Goal: Navigation & Orientation: Find specific page/section

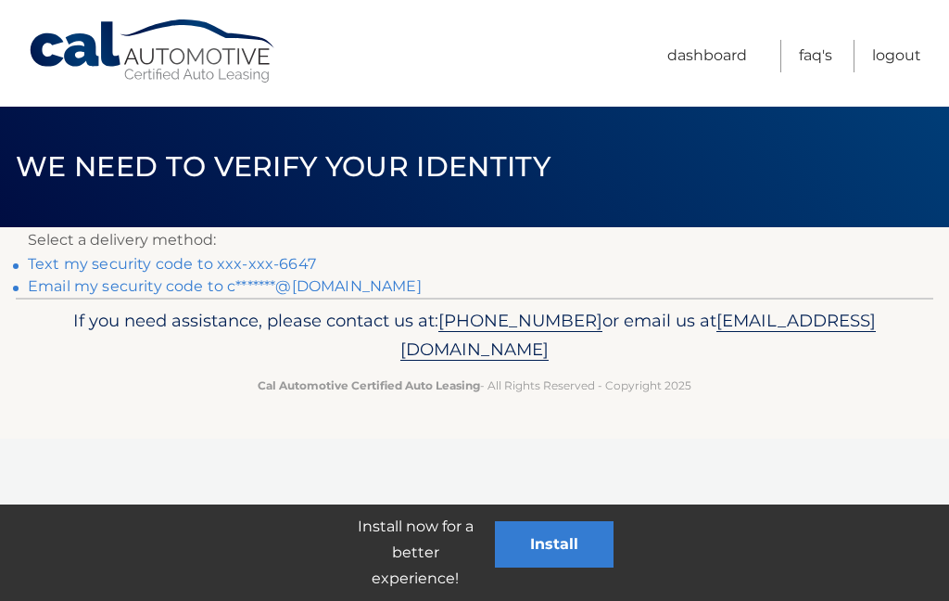
click at [78, 263] on link "Text my security code to xxx-xxx-6647" at bounding box center [172, 264] width 288 height 18
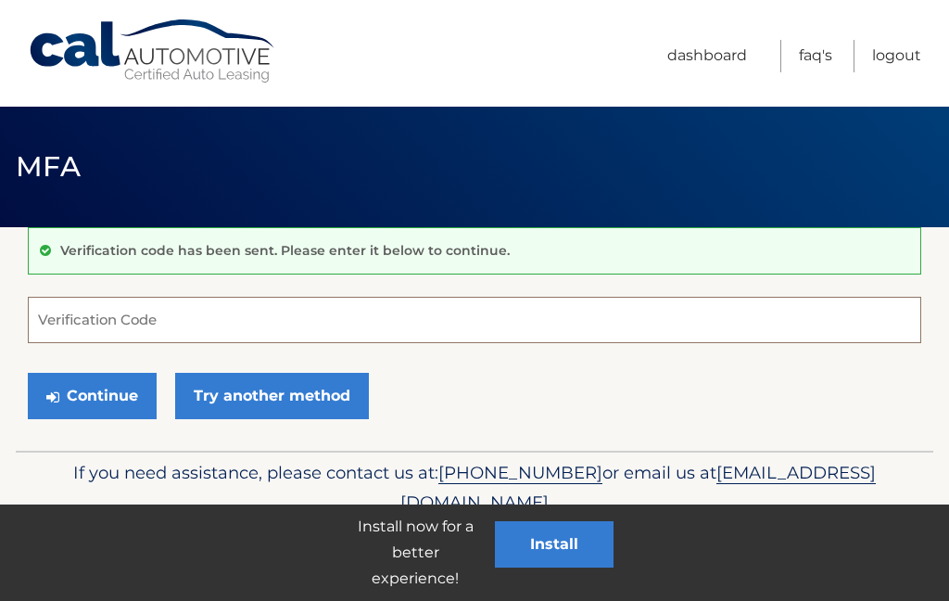
click at [251, 330] on input "Verification Code" at bounding box center [475, 320] width 894 height 46
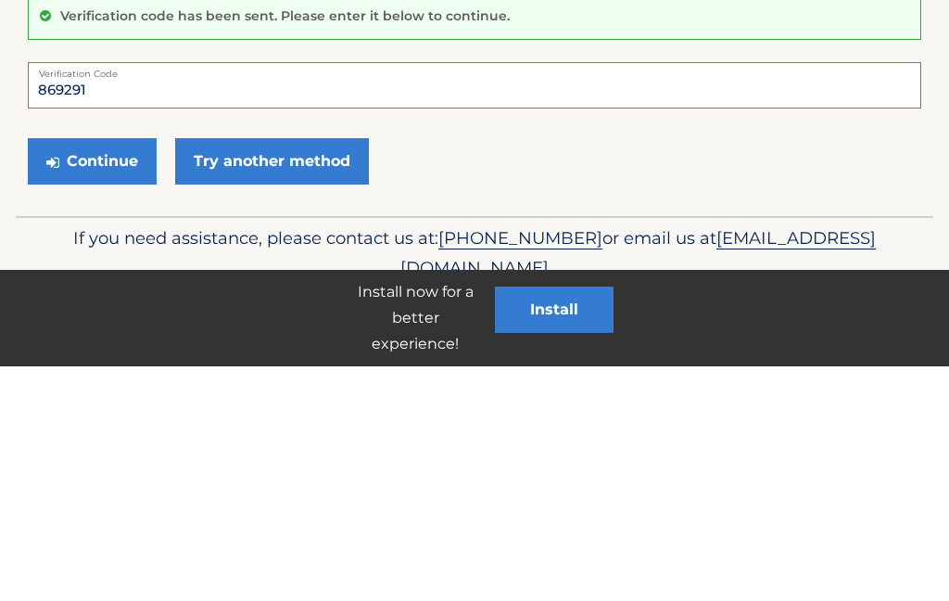
type input "869291"
click at [74, 373] on button "Continue" at bounding box center [92, 396] width 129 height 46
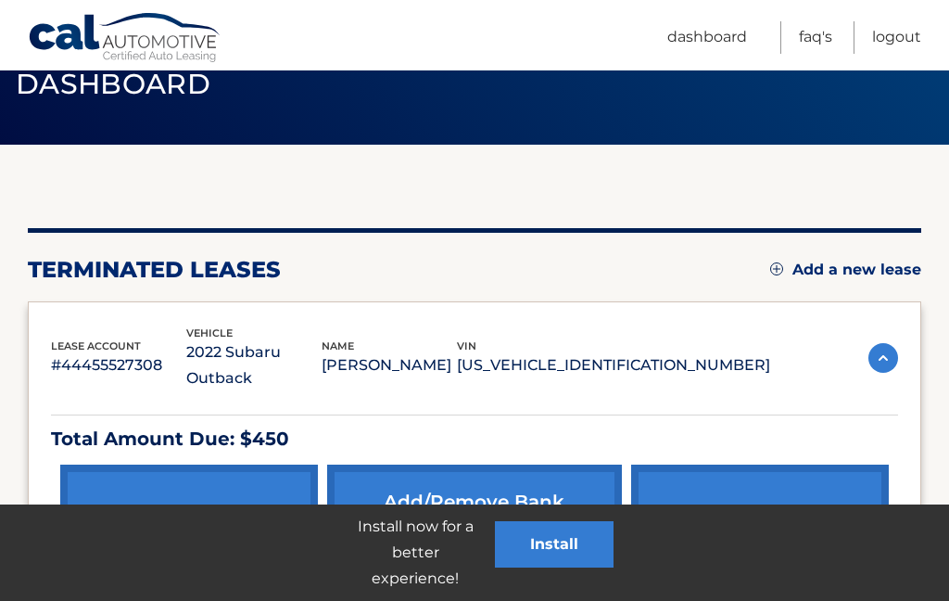
scroll to position [171, 0]
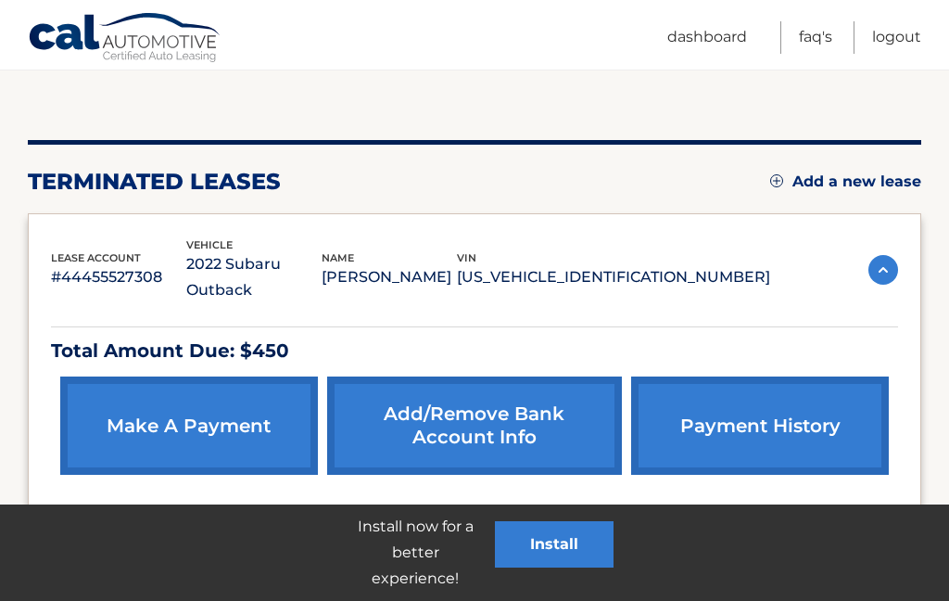
click at [696, 41] on link "Dashboard" at bounding box center [707, 37] width 80 height 32
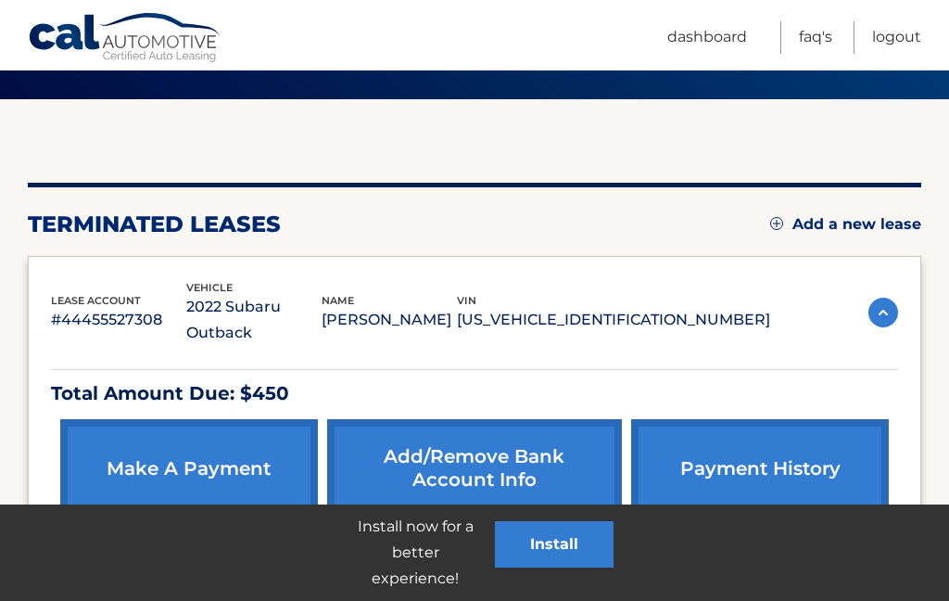
scroll to position [171, 0]
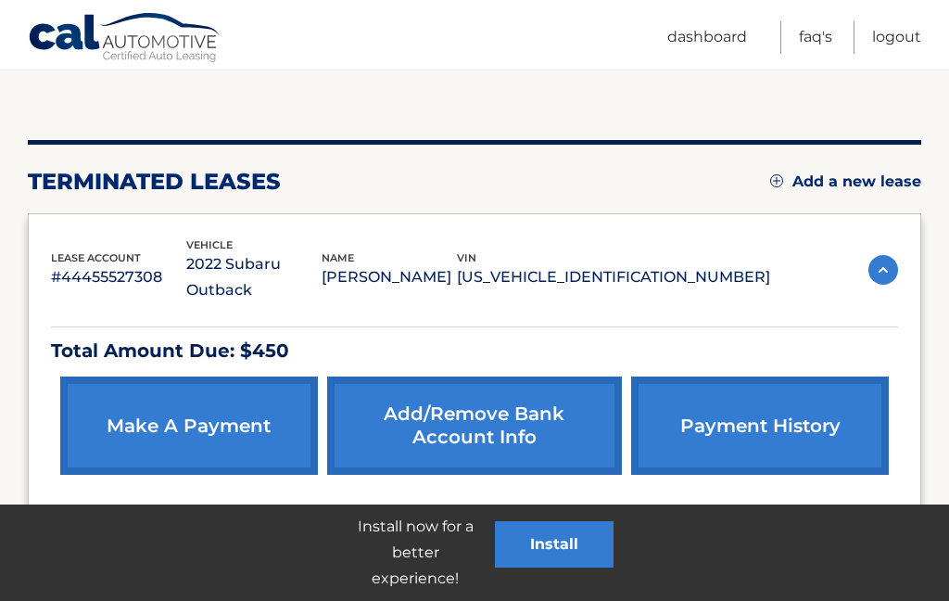
click at [894, 40] on link "Logout" at bounding box center [896, 37] width 49 height 32
